Goal: Task Accomplishment & Management: Manage account settings

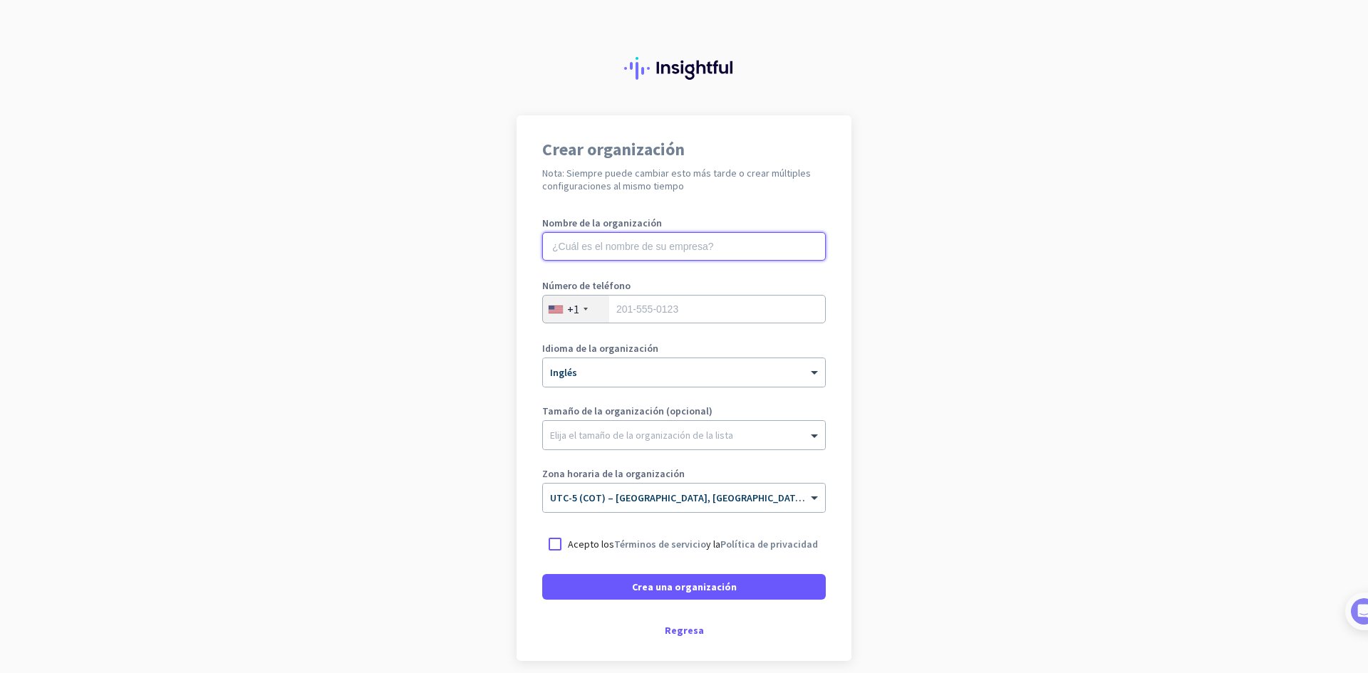
click at [641, 255] on input "text" at bounding box center [684, 246] width 284 height 28
click at [686, 633] on font "Regresa" at bounding box center [684, 630] width 39 height 13
click at [26, 0] on div at bounding box center [684, 57] width 1368 height 115
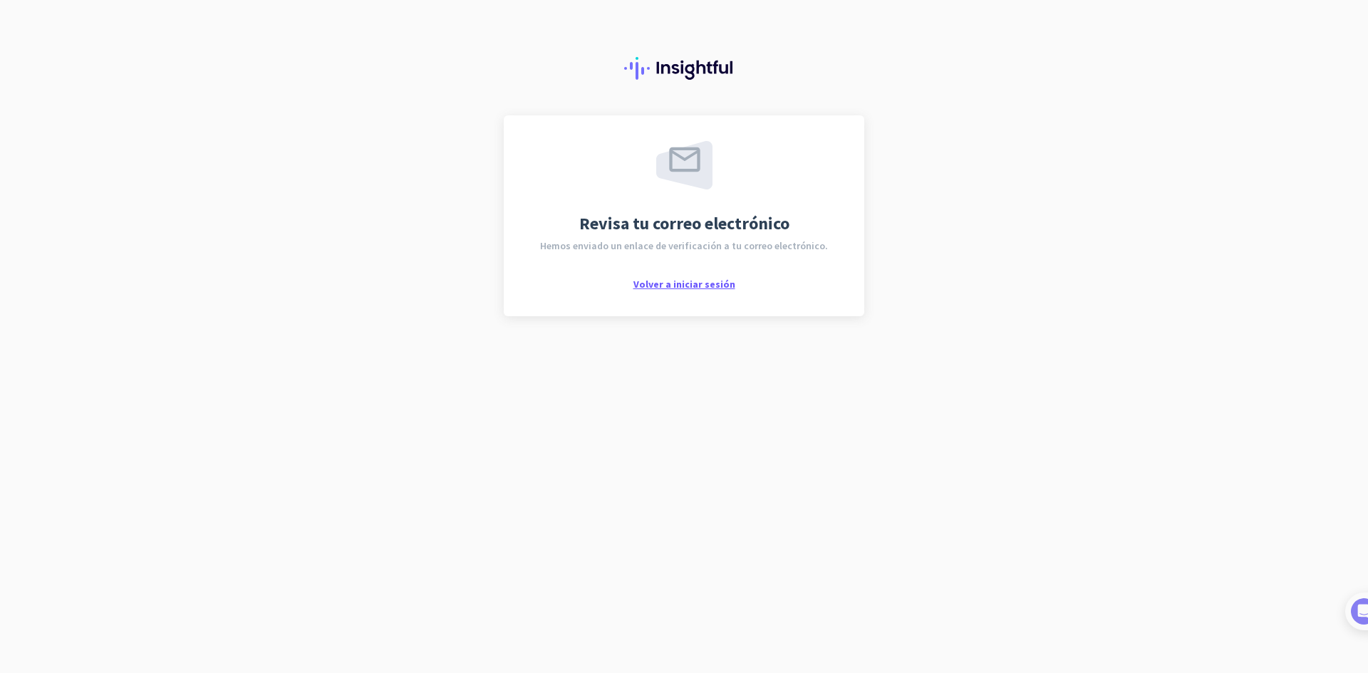
click at [692, 289] on font "Volver a iniciar sesión" at bounding box center [684, 284] width 102 height 13
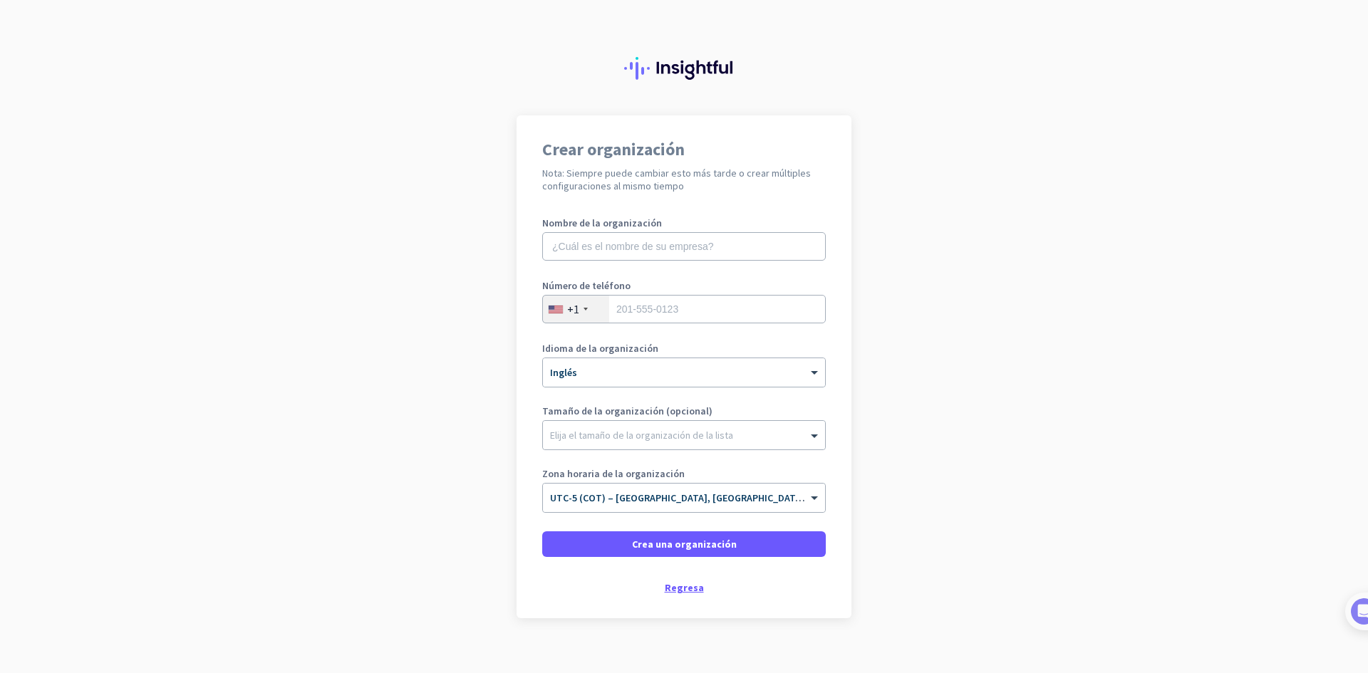
click at [685, 589] on font "Regresa" at bounding box center [684, 587] width 39 height 13
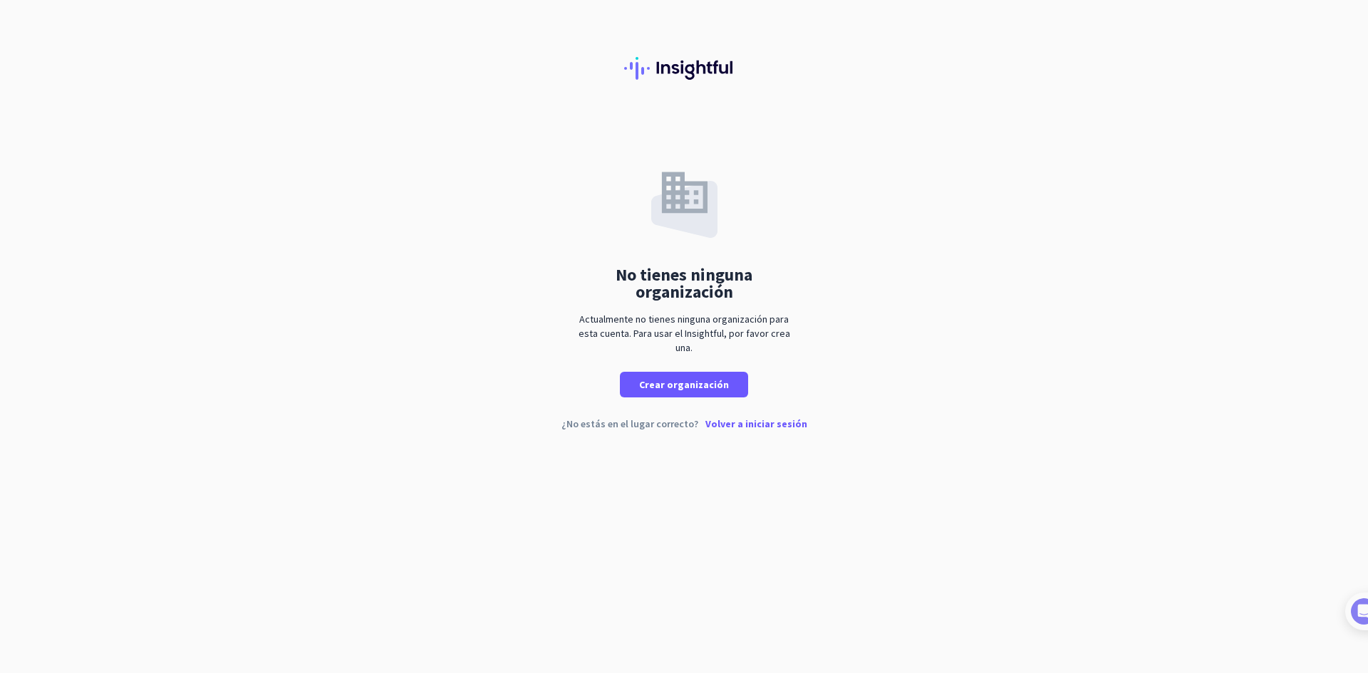
click at [777, 425] on font "Volver a iniciar sesión" at bounding box center [756, 423] width 102 height 13
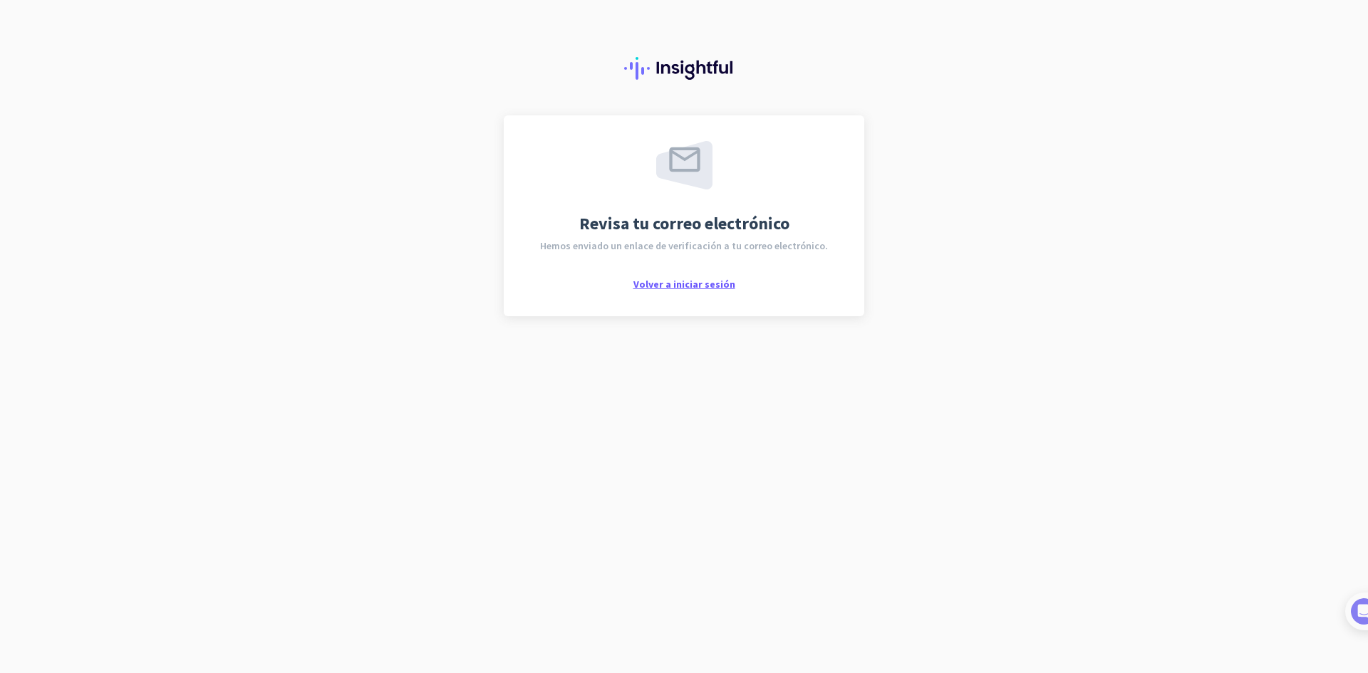
click at [686, 282] on font "Volver a iniciar sesión" at bounding box center [684, 284] width 102 height 13
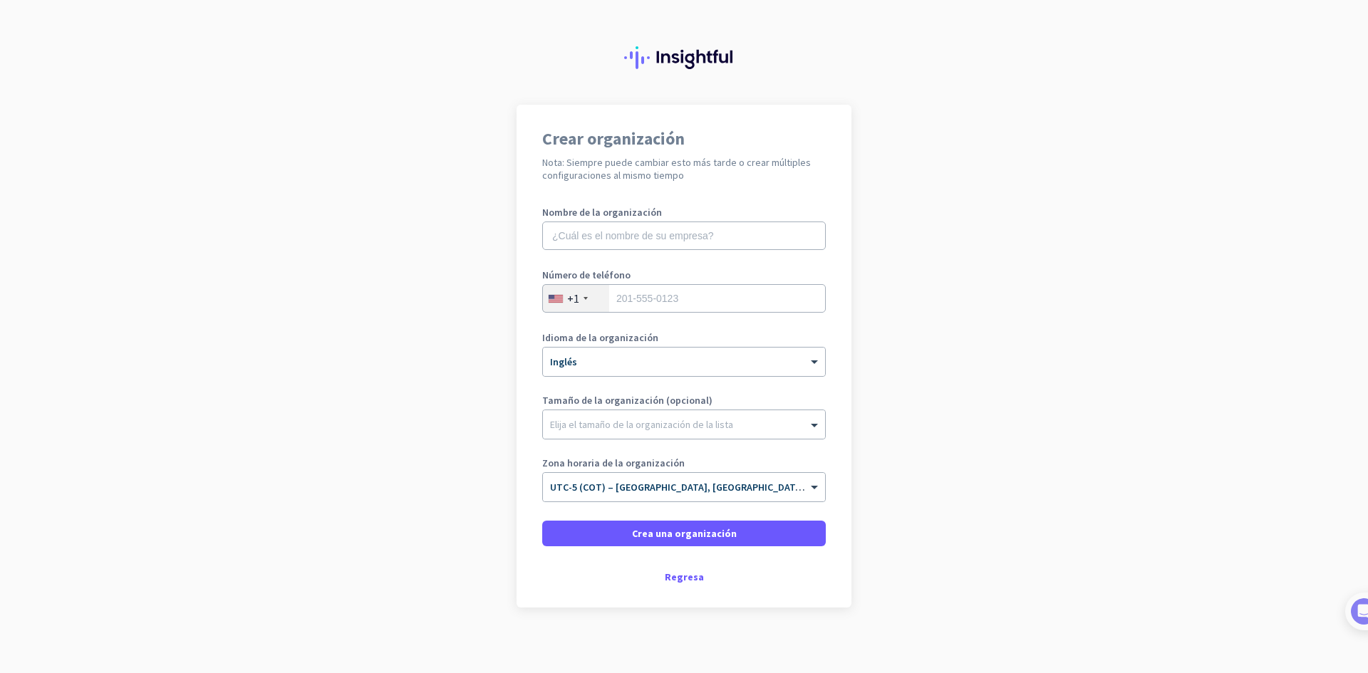
scroll to position [16, 0]
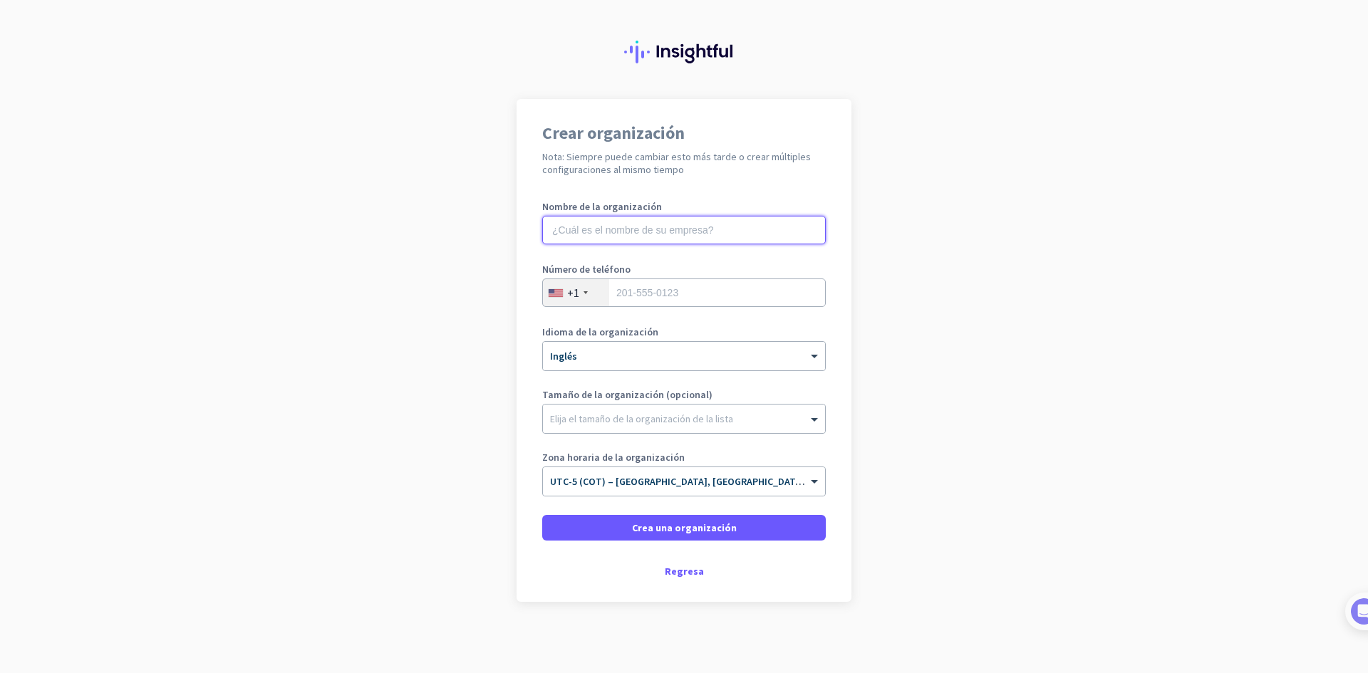
click at [652, 225] on input "text" at bounding box center [684, 230] width 284 height 28
type input "[PERSON_NAME]"
click at [653, 303] on input "tel" at bounding box center [684, 293] width 284 height 28
click at [575, 291] on div "+1" at bounding box center [576, 292] width 66 height 27
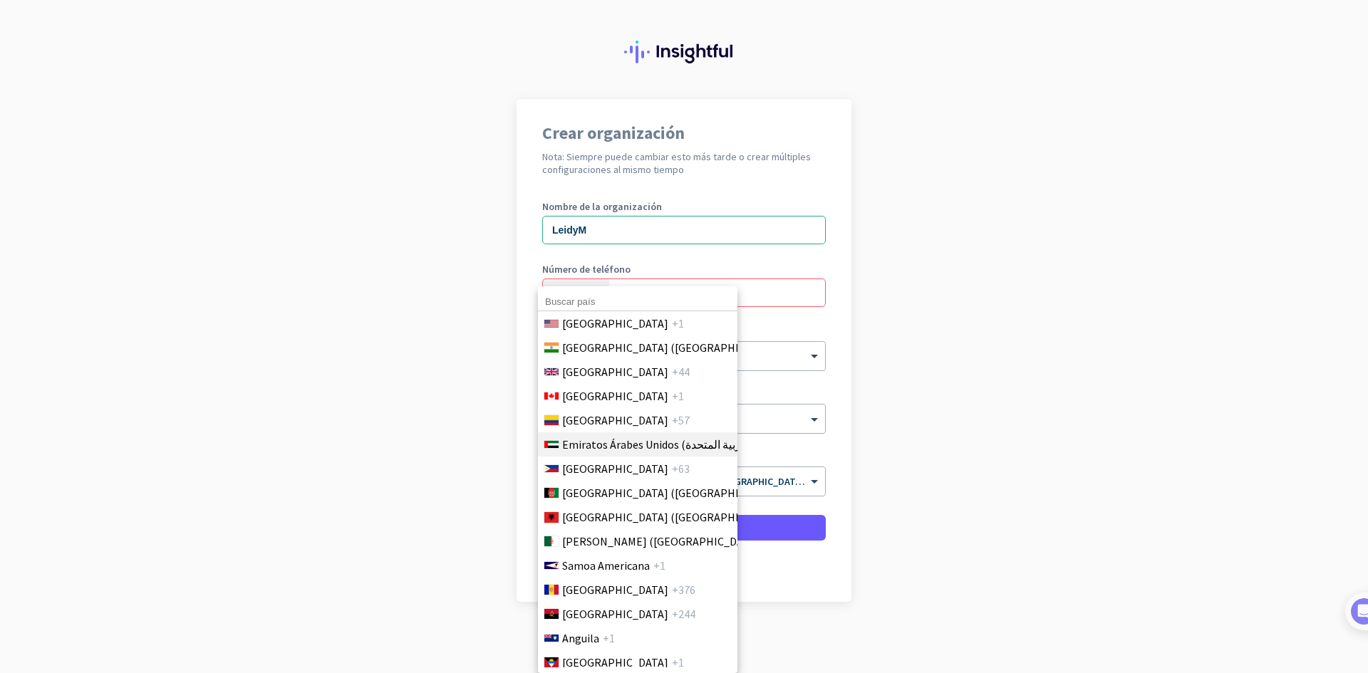
click at [630, 434] on li "Emiratos Árabes Unidos (الإمارات العربية المتحدة‎) +971" at bounding box center [637, 444] width 200 height 24
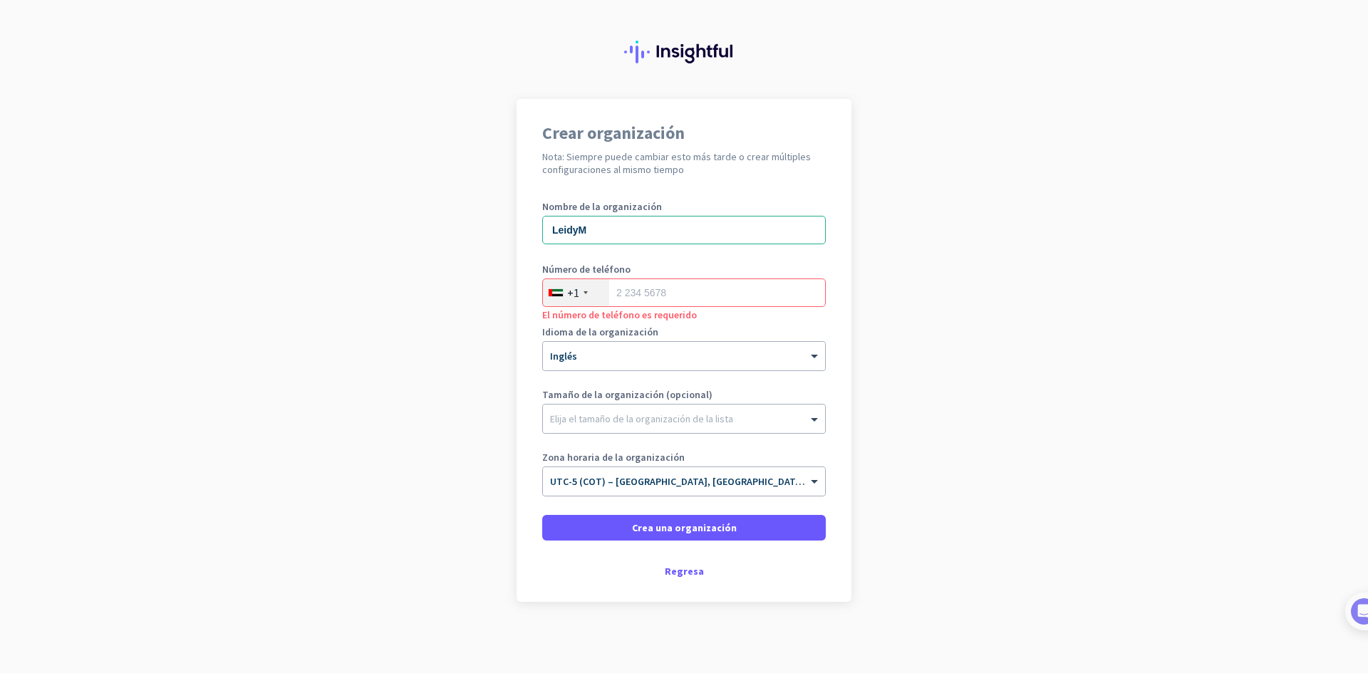
click at [576, 294] on div "+1" at bounding box center [576, 292] width 66 height 27
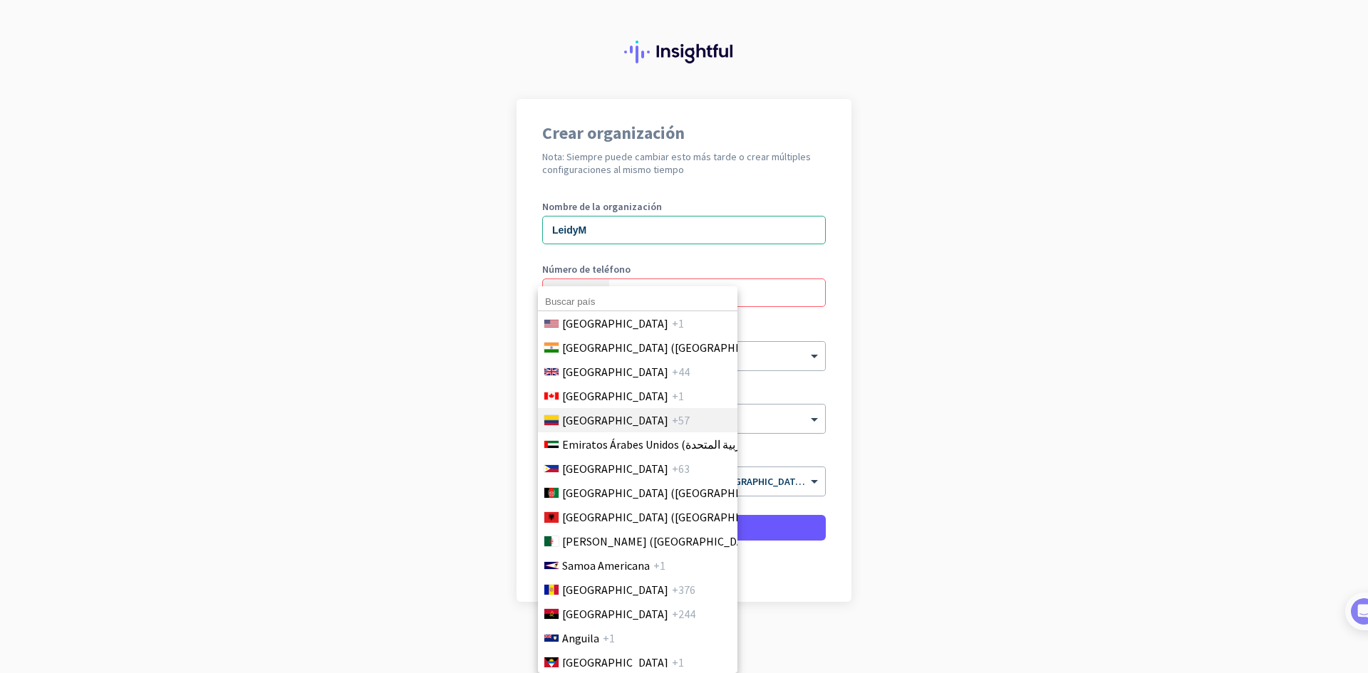
click at [598, 419] on font "Colombia" at bounding box center [615, 420] width 106 height 14
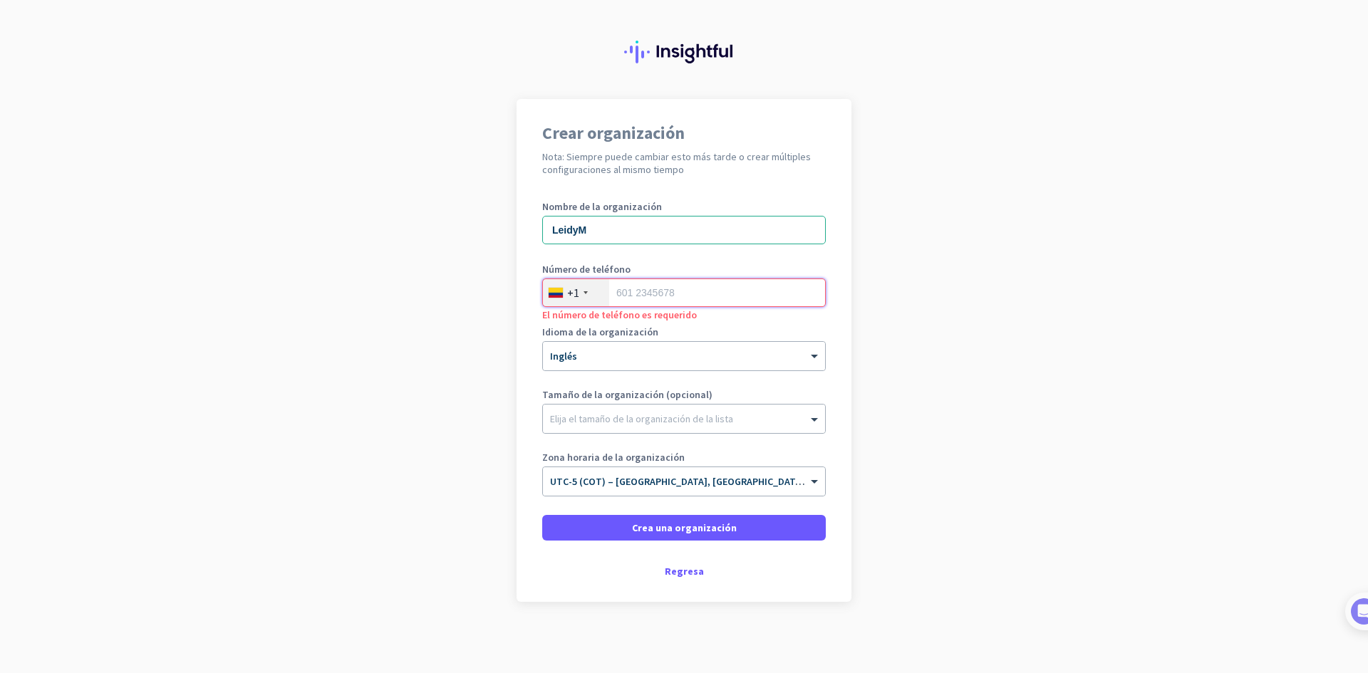
click at [647, 285] on input "tel" at bounding box center [684, 293] width 284 height 28
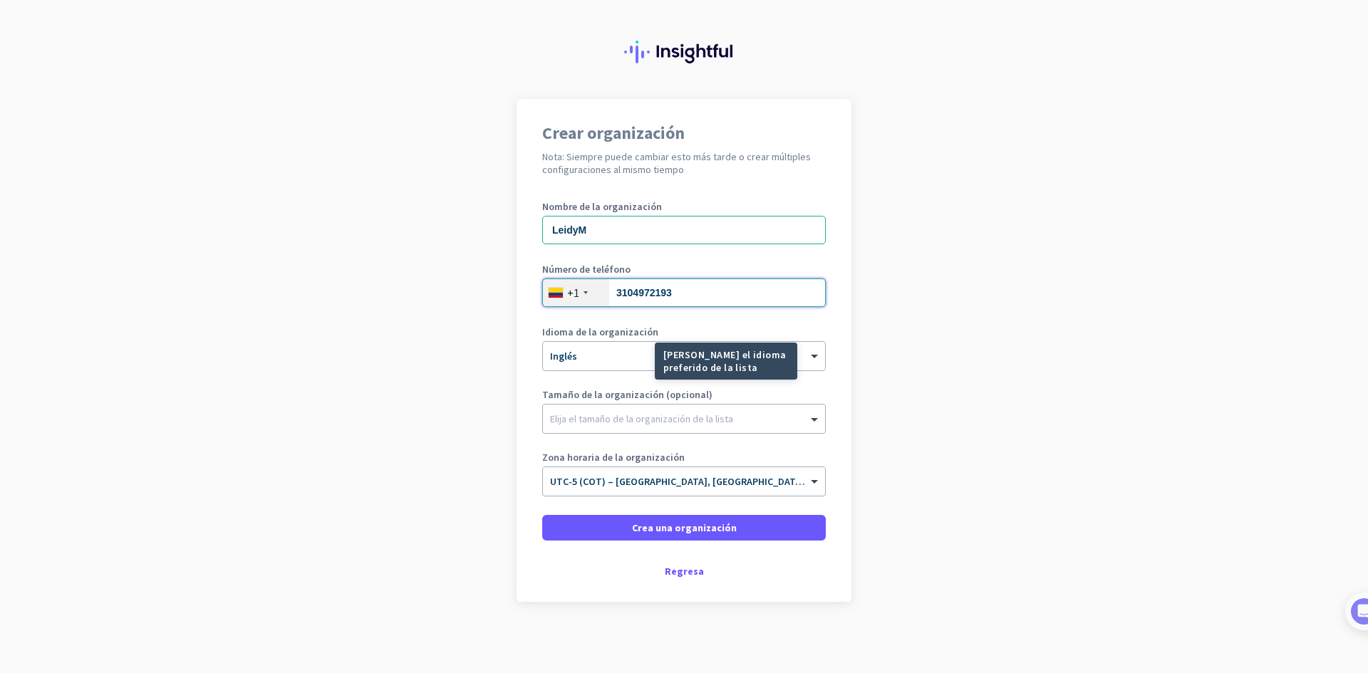
type input "3104972193"
click at [611, 347] on mat-tooltip-component "[PERSON_NAME] el idioma preferido de la lista" at bounding box center [674, 361] width 142 height 37
click at [617, 358] on mat-tooltip-component "[PERSON_NAME] el idioma preferido de la lista" at bounding box center [674, 361] width 142 height 37
click at [807, 354] on span at bounding box center [816, 357] width 18 height 12
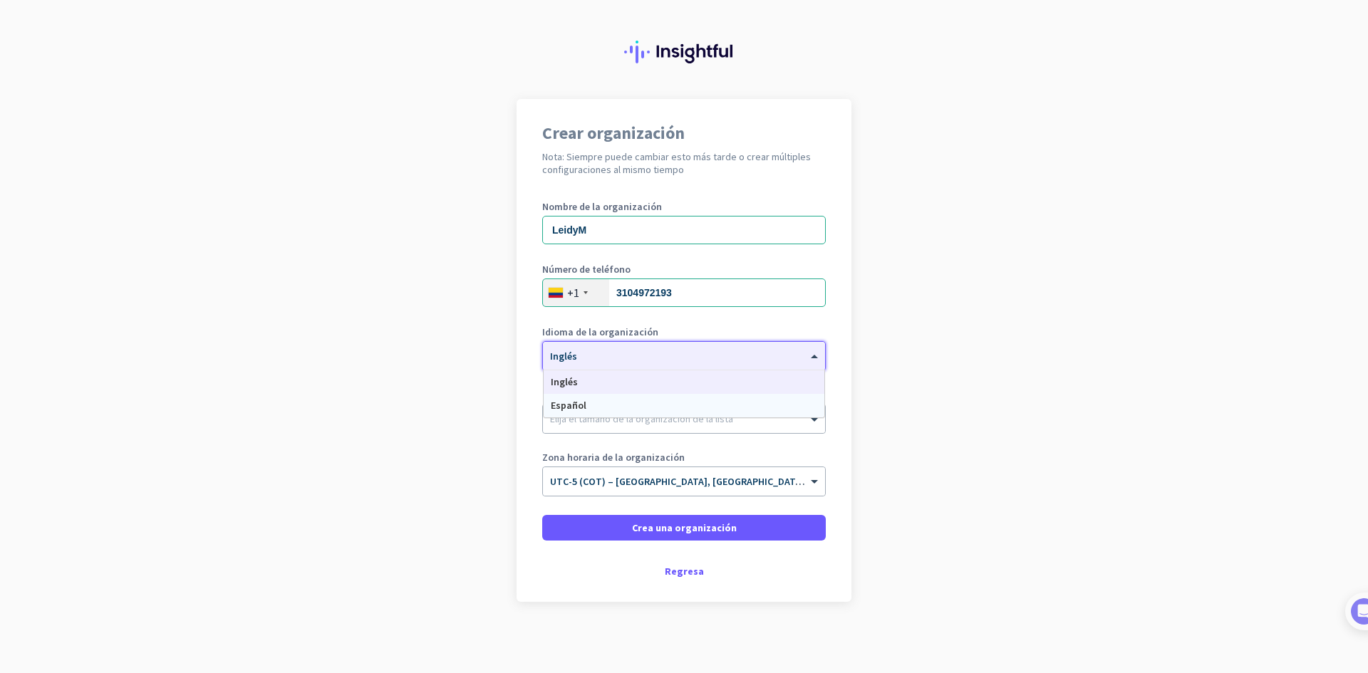
click at [729, 412] on div "Español" at bounding box center [684, 406] width 281 height 24
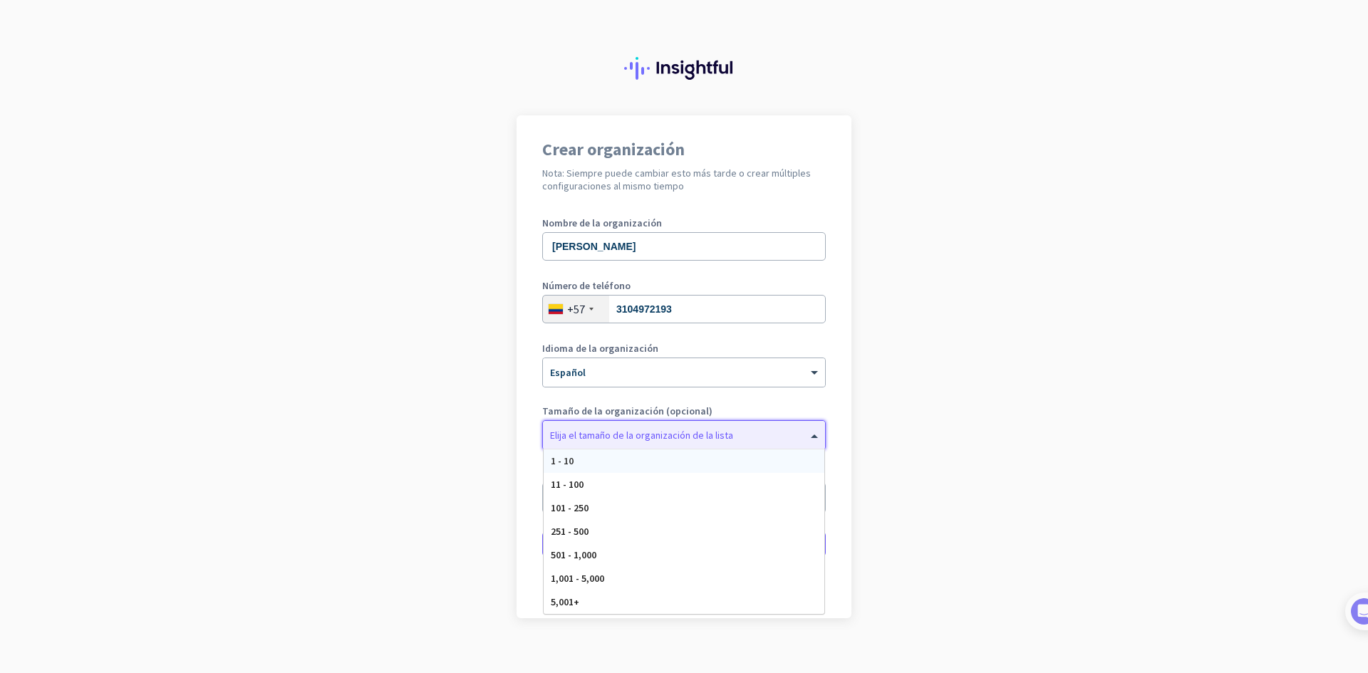
click at [807, 431] on span at bounding box center [816, 435] width 18 height 14
click at [742, 469] on div "1 - 10" at bounding box center [684, 462] width 281 height 24
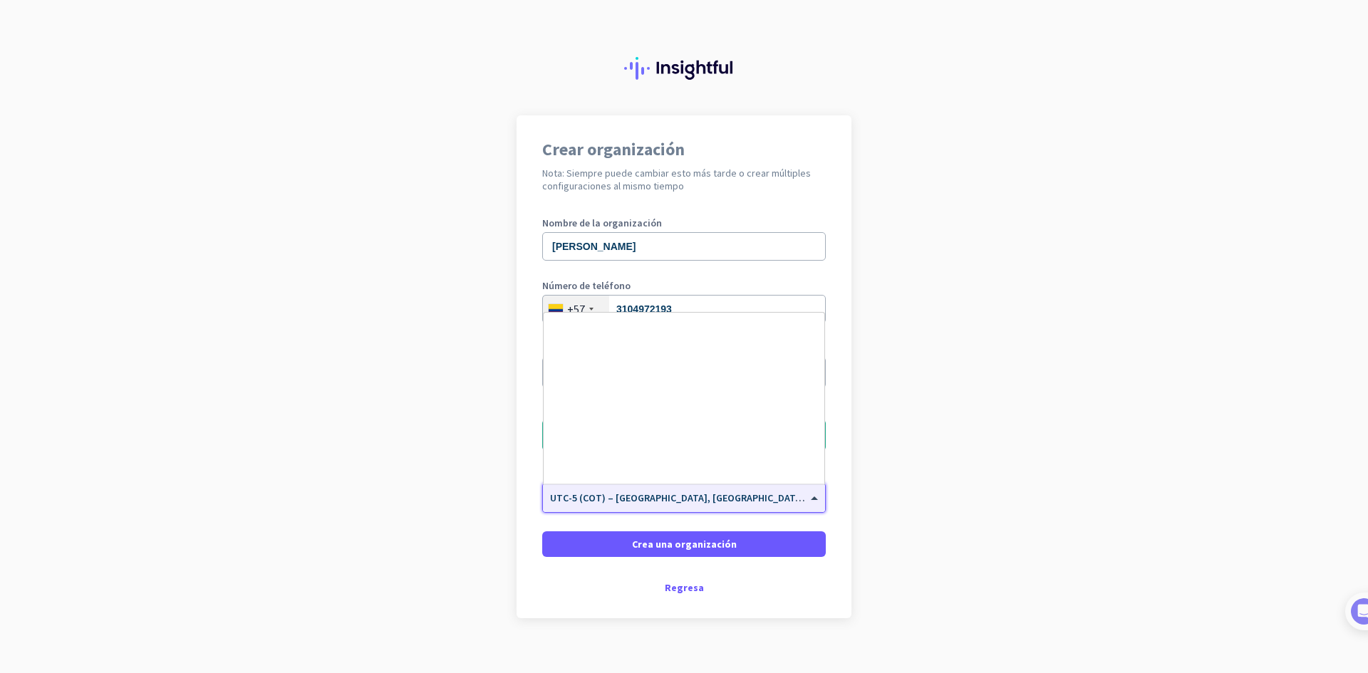
click at [801, 500] on div "× UTC-5 (COT) – [GEOGRAPHIC_DATA], [GEOGRAPHIC_DATA], [GEOGRAPHIC_DATA], [GEOGR…" at bounding box center [675, 498] width 264 height 12
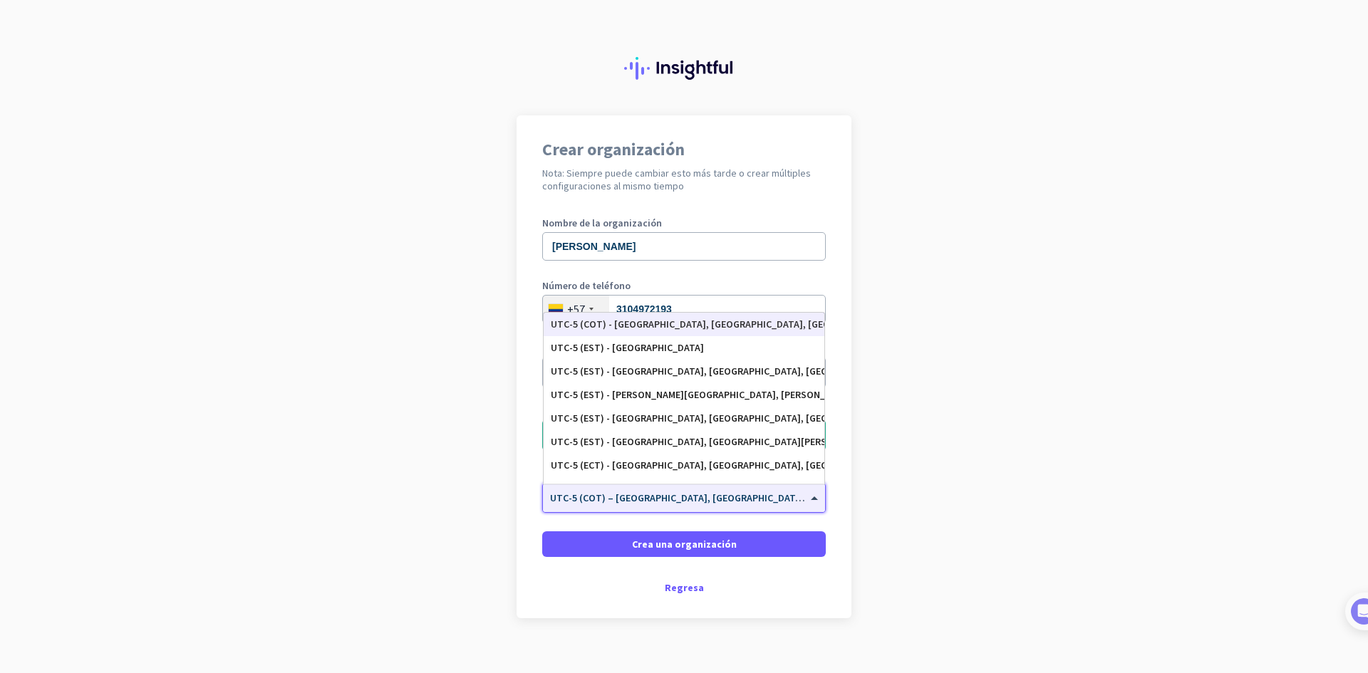
click at [902, 445] on app-onboarding-organization "Crear organización Nota: Siempre puede cambiar esto más tarde o crear múltiples…" at bounding box center [684, 402] width 1368 height 574
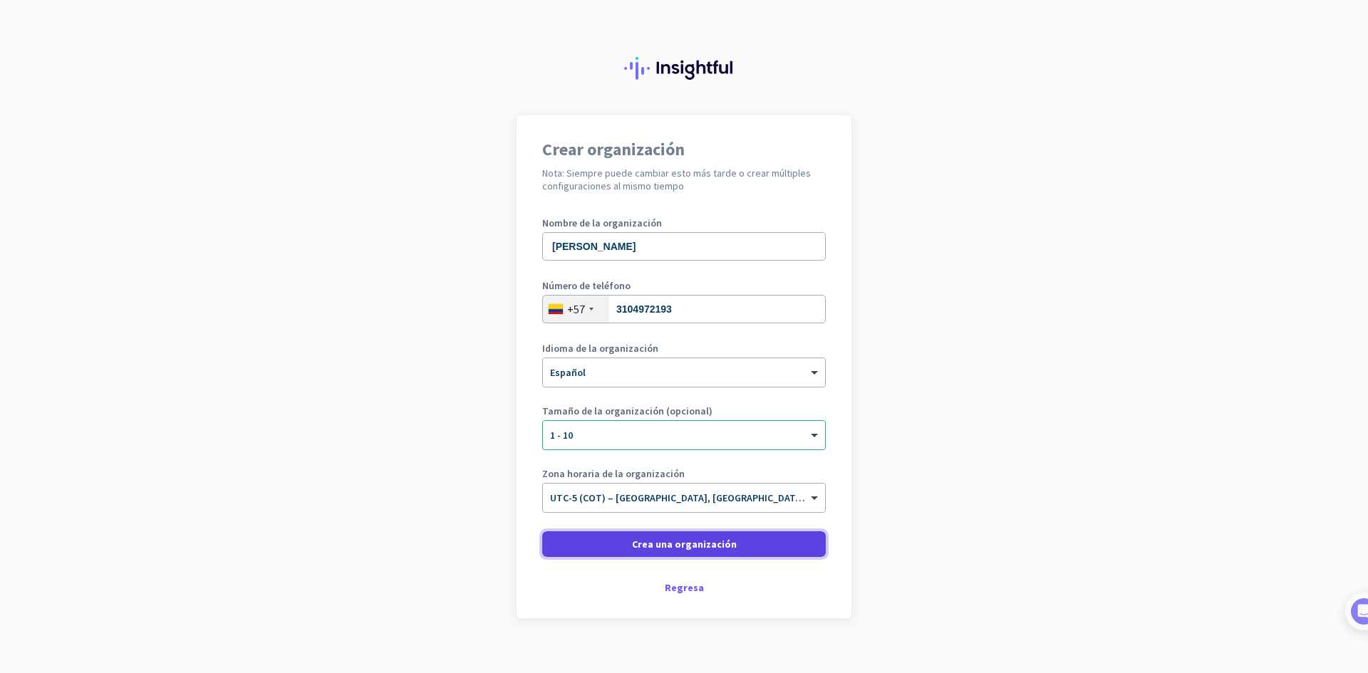
click at [665, 539] on font "Crea una organización" at bounding box center [684, 544] width 105 height 13
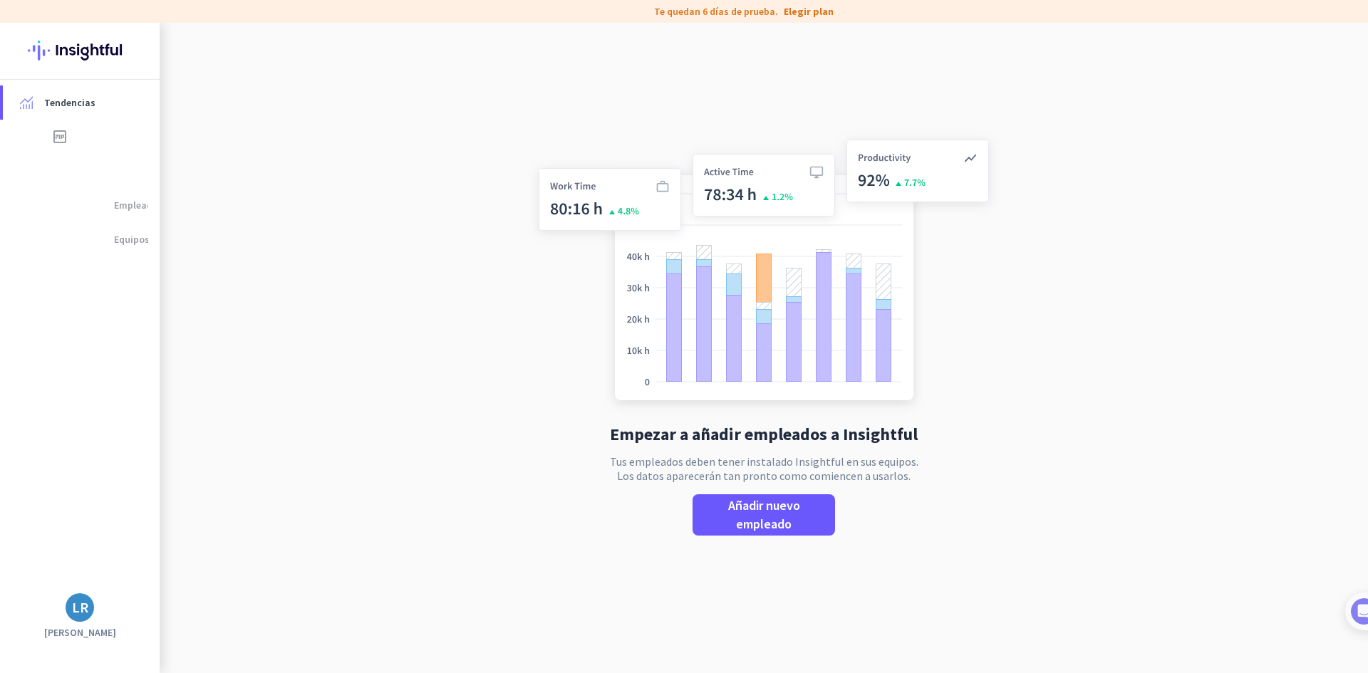
scroll to position [23, 0]
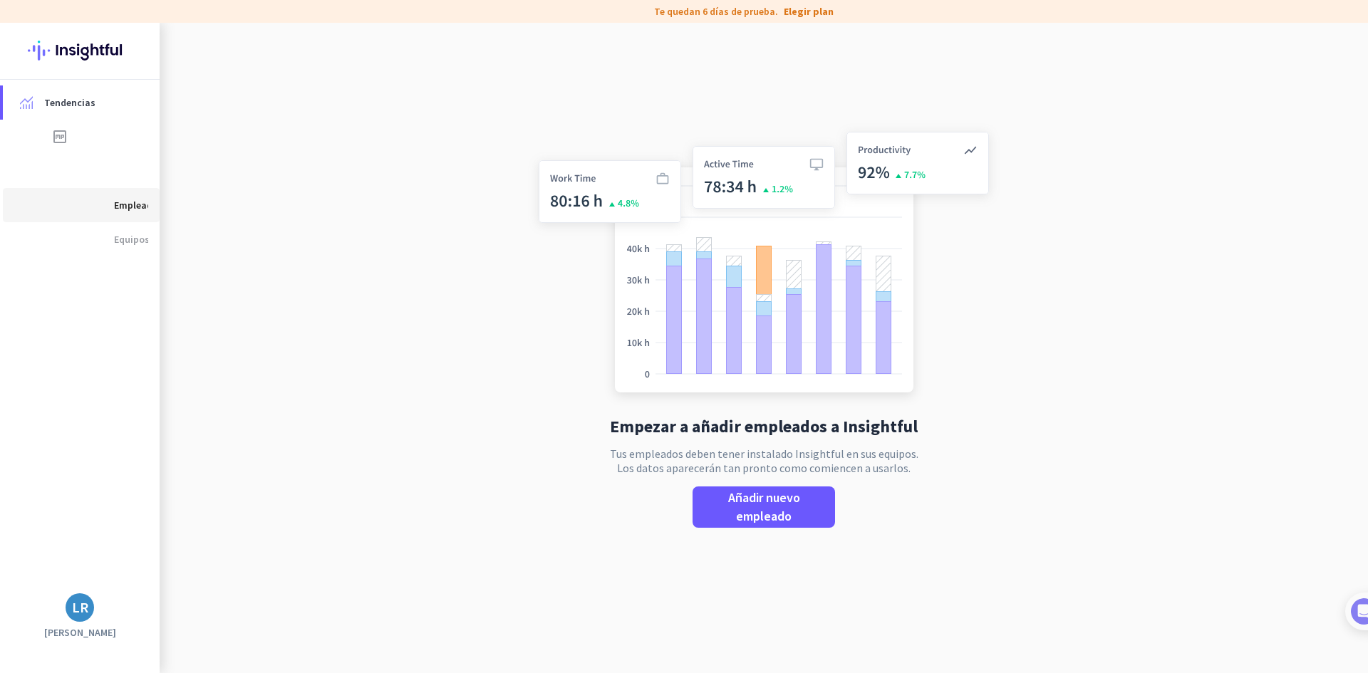
click at [115, 203] on font "Empleados" at bounding box center [138, 205] width 49 height 13
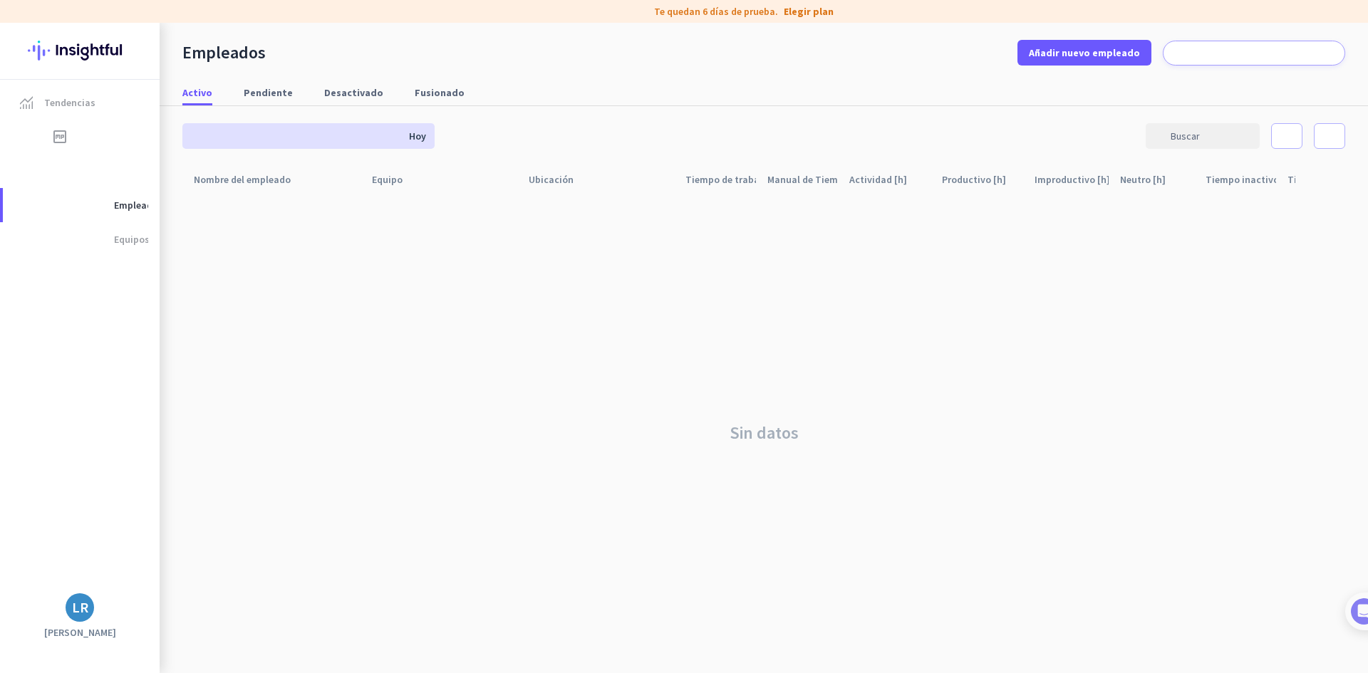
click at [81, 601] on font "LR" at bounding box center [80, 607] width 16 height 18
click at [197, 511] on span "Ajustes personales" at bounding box center [158, 504] width 115 height 26
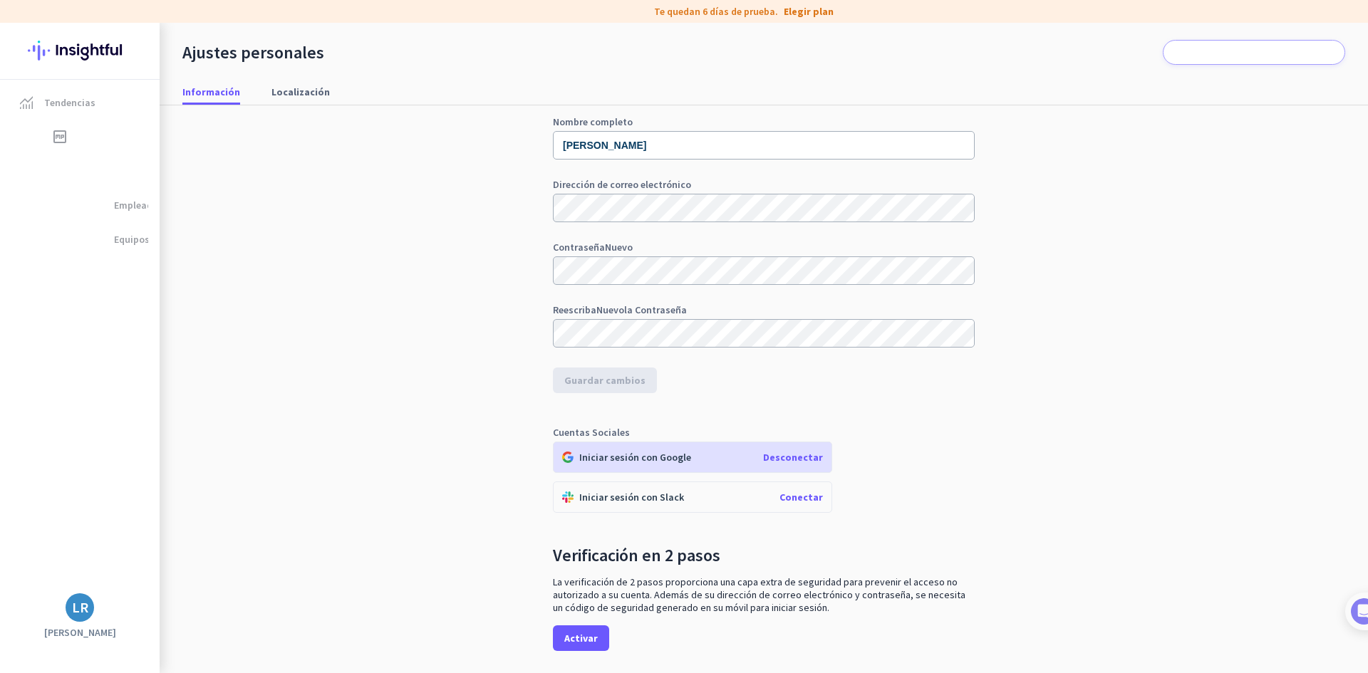
scroll to position [32, 0]
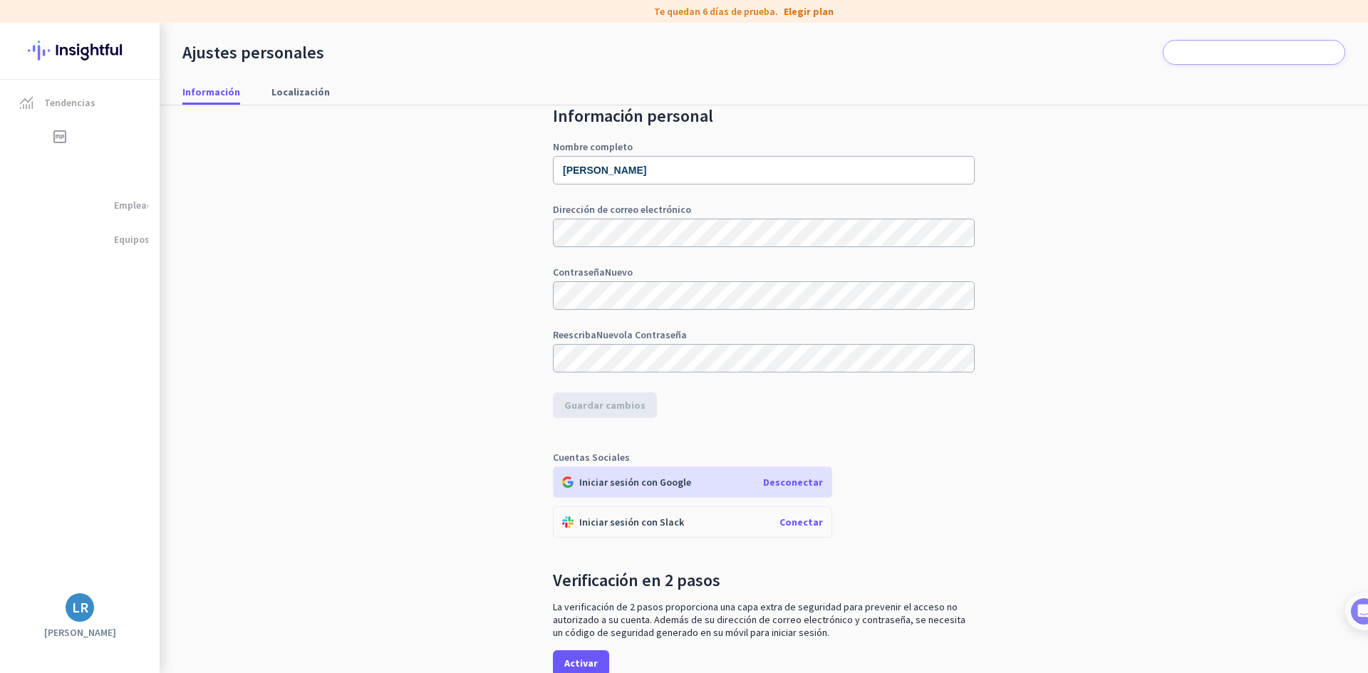
click at [75, 608] on font "LR" at bounding box center [80, 607] width 16 height 18
click at [160, 524] on font "Organizaciones" at bounding box center [150, 529] width 75 height 13
click at [192, 531] on icon at bounding box center [195, 529] width 17 height 7
click at [198, 530] on icon at bounding box center [195, 529] width 17 height 7
click at [200, 530] on span "Organizaciones" at bounding box center [158, 530] width 115 height 26
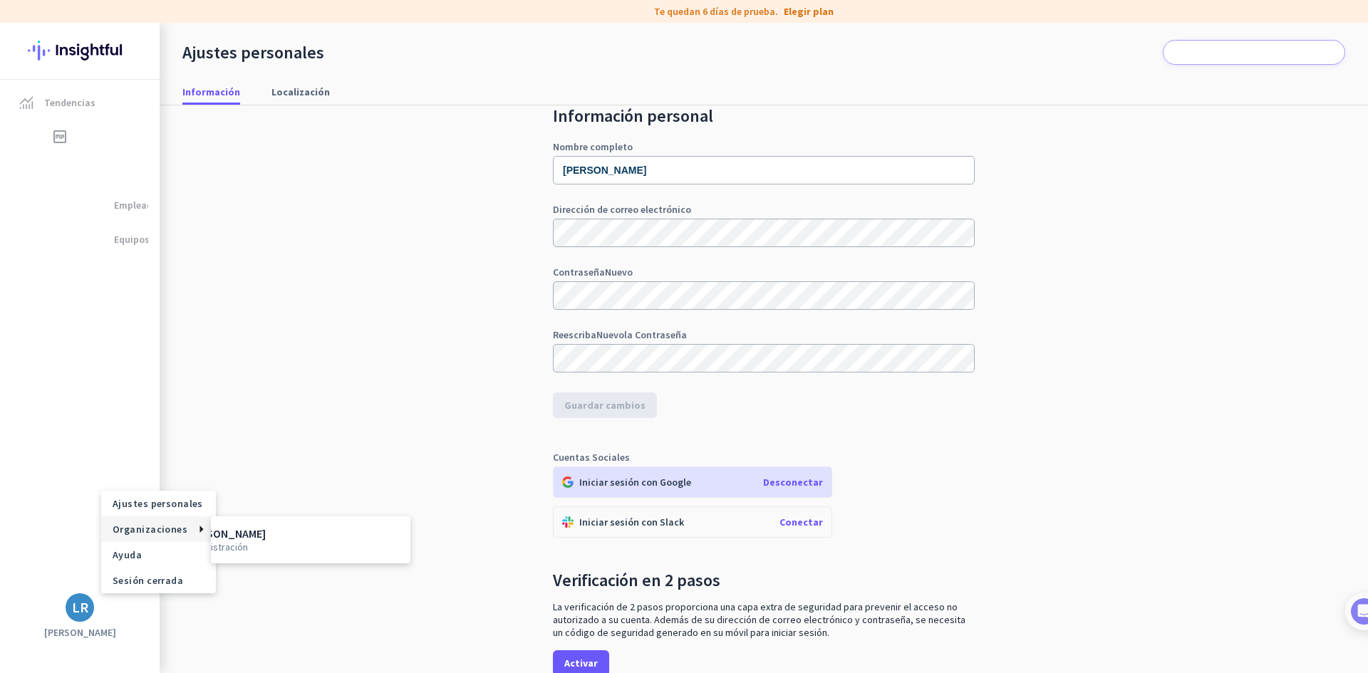
scroll to position [0, 0]
click at [234, 554] on div at bounding box center [684, 336] width 1368 height 673
click at [84, 617] on div "LR" at bounding box center [80, 607] width 28 height 28
click at [152, 531] on font "Organizaciones" at bounding box center [150, 529] width 75 height 13
click at [243, 550] on font "administración" at bounding box center [253, 547] width 63 height 13
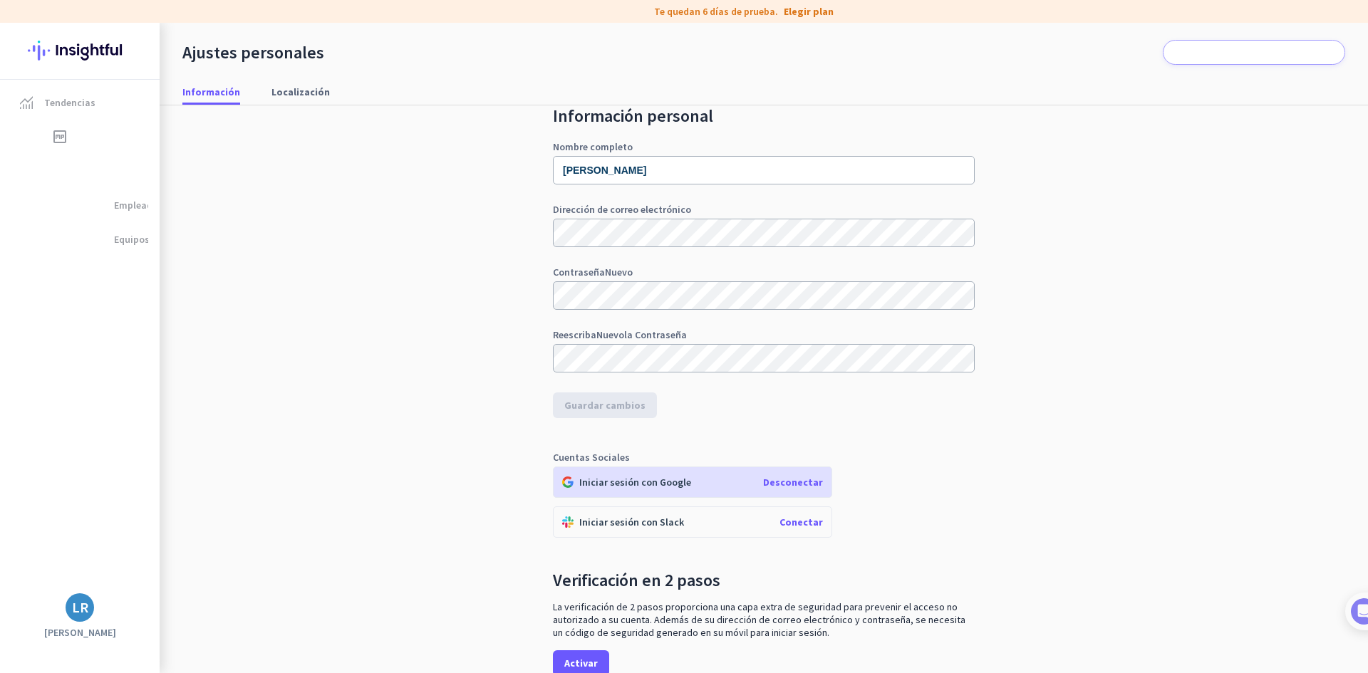
click at [246, 550] on div "Información personal Nombre completo [PERSON_NAME] Dirección de correo electrón…" at bounding box center [763, 398] width 1163 height 650
click at [81, 606] on font "LR" at bounding box center [80, 607] width 16 height 18
click at [276, 89] on div at bounding box center [684, 336] width 1368 height 673
click at [290, 90] on font "Localización" at bounding box center [300, 91] width 58 height 13
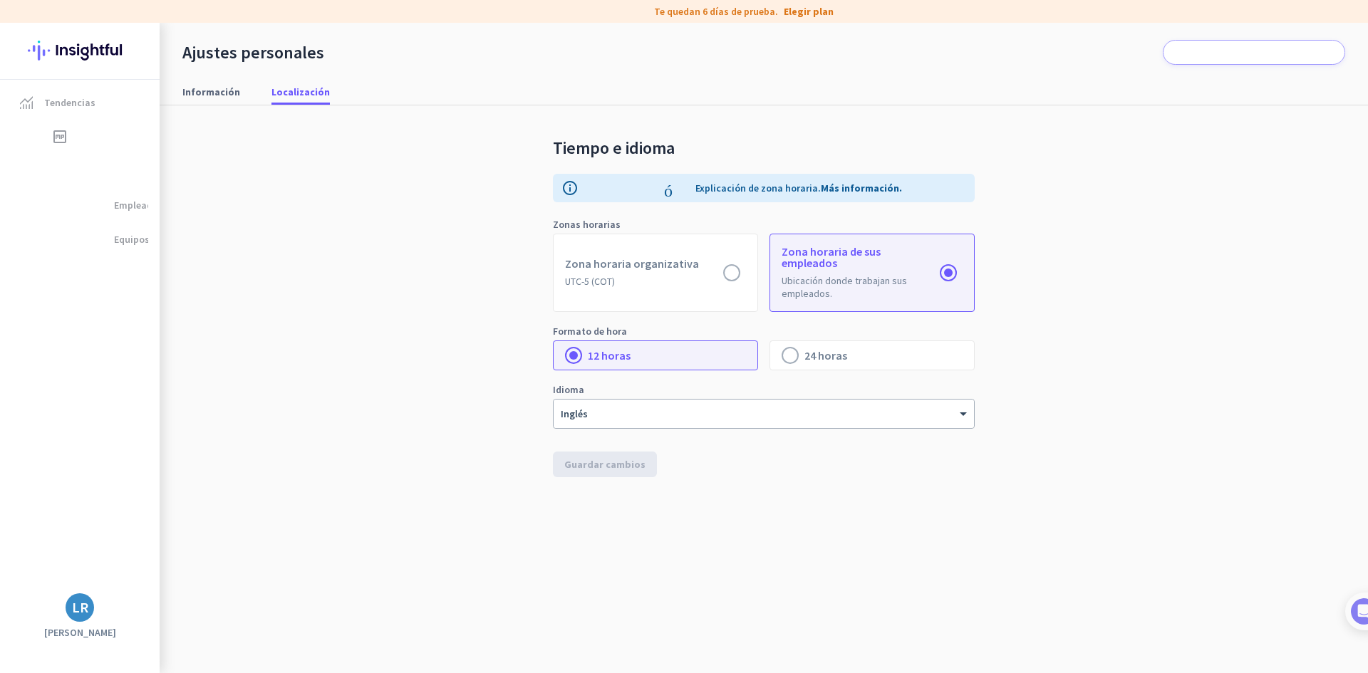
click at [983, 115] on div "Tiempo e idioma información Explicación de zona horaria. Más información. Zonas…" at bounding box center [763, 379] width 1163 height 548
click at [224, 92] on font "Información" at bounding box center [211, 91] width 58 height 13
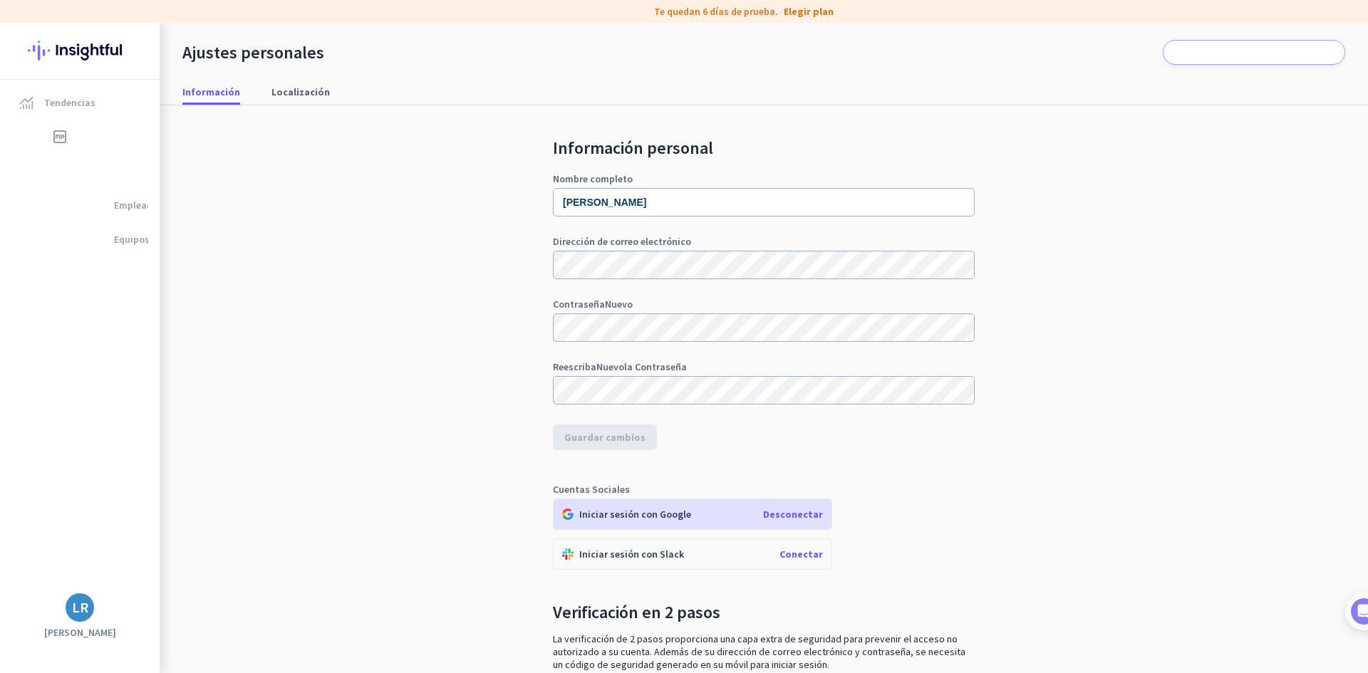
click at [318, 286] on div "Información personal Nombre completo [PERSON_NAME] Dirección de correo electrón…" at bounding box center [763, 430] width 1163 height 650
click at [74, 613] on font "LR" at bounding box center [80, 607] width 16 height 18
click at [130, 585] on font "Sesión cerrada" at bounding box center [148, 580] width 71 height 13
